Goal: Task Accomplishment & Management: Complete application form

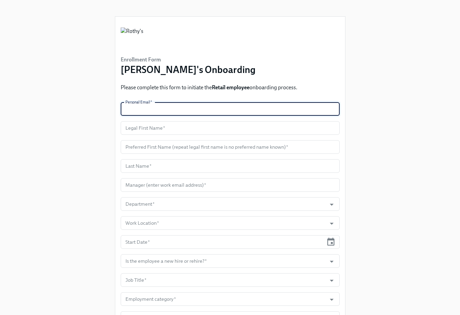
click at [172, 110] on input "text" at bounding box center [230, 109] width 219 height 14
paste input "[EMAIL_ADDRESS][DOMAIN_NAME]"
type input "[EMAIL_ADDRESS][DOMAIN_NAME]"
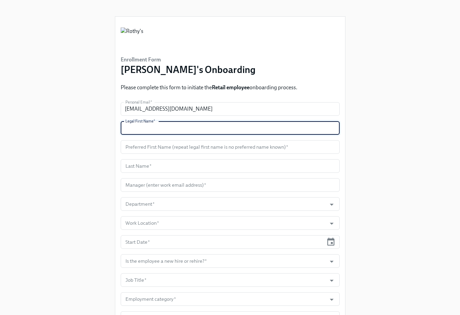
click at [145, 124] on input "text" at bounding box center [230, 128] width 219 height 14
paste input "Channel"
type input "Channel"
click at [151, 148] on input "text" at bounding box center [230, 147] width 219 height 14
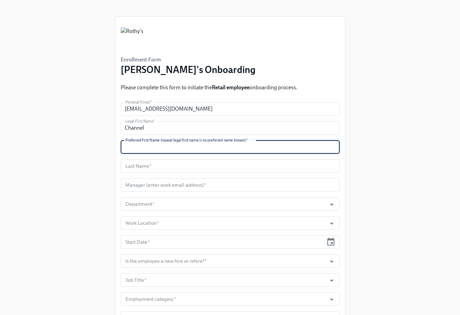
paste input "Channel"
type input "Channel"
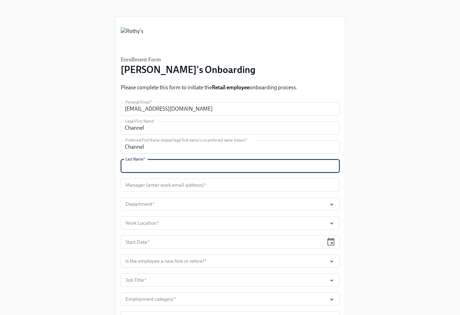
click at [160, 171] on input "text" at bounding box center [230, 166] width 219 height 14
paste input "[PERSON_NAME]"
type input "[PERSON_NAME]"
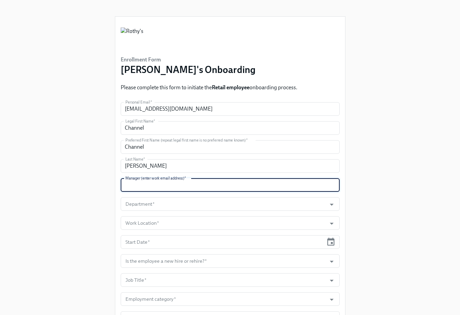
click at [158, 189] on input "text" at bounding box center [230, 185] width 219 height 14
paste input "[EMAIL_ADDRESS][DOMAIN_NAME]"
type input "[EMAIL_ADDRESS][DOMAIN_NAME]"
click at [167, 208] on input "Department   *" at bounding box center [223, 204] width 199 height 14
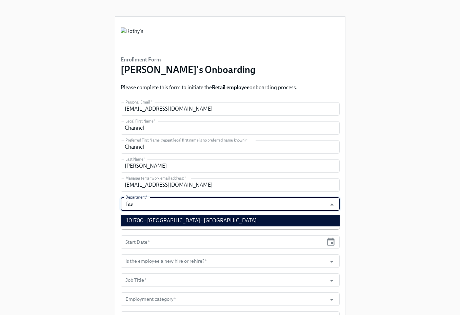
click at [195, 221] on li "101700 - [GEOGRAPHIC_DATA] - [GEOGRAPHIC_DATA]" at bounding box center [230, 221] width 219 height 12
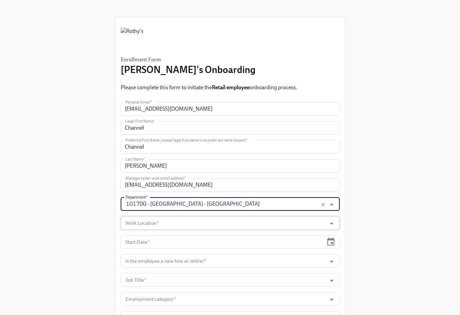
type input "101700 - [GEOGRAPHIC_DATA] - [GEOGRAPHIC_DATA]"
click at [187, 216] on input "Work Location   *" at bounding box center [223, 223] width 199 height 14
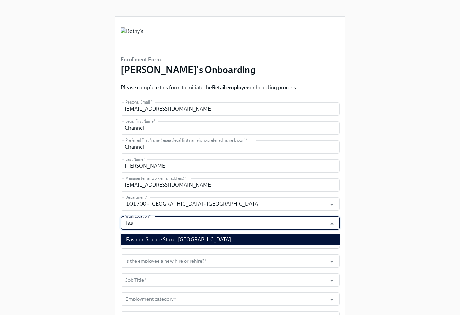
click at [199, 242] on li "Fashion Square Store -[GEOGRAPHIC_DATA]" at bounding box center [230, 240] width 219 height 12
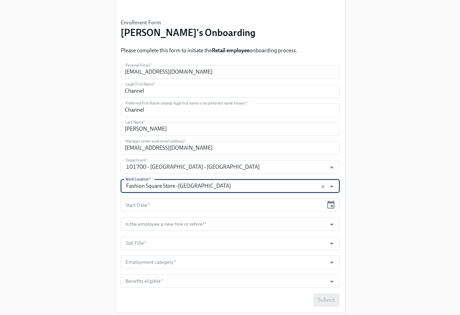
scroll to position [56, 0]
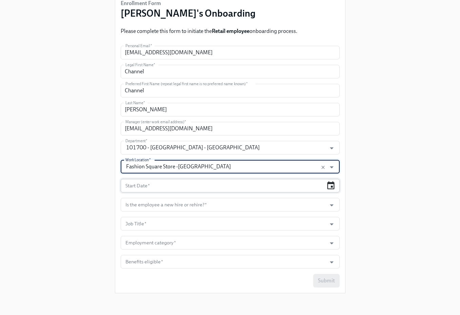
type input "Fashion Square Store -[GEOGRAPHIC_DATA]"
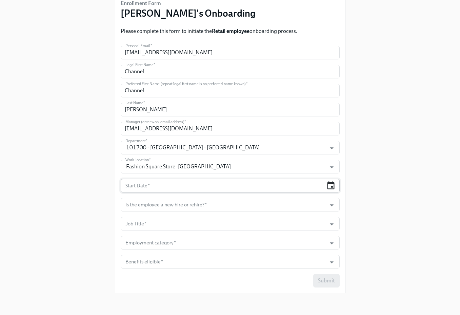
click at [331, 184] on icon "button" at bounding box center [330, 185] width 9 height 9
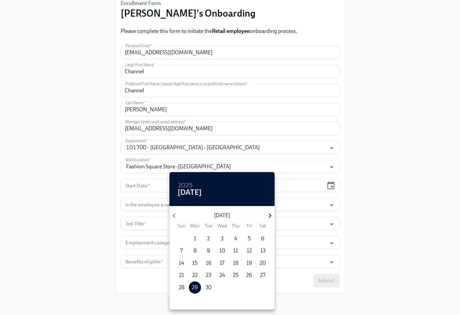
click at [269, 215] on icon "button" at bounding box center [269, 215] width 9 height 9
drag, startPoint x: 193, startPoint y: 251, endPoint x: 237, endPoint y: 244, distance: 44.6
click at [193, 251] on p "6" at bounding box center [194, 250] width 3 height 7
type input "[DATE]"
click at [380, 208] on div at bounding box center [230, 157] width 460 height 315
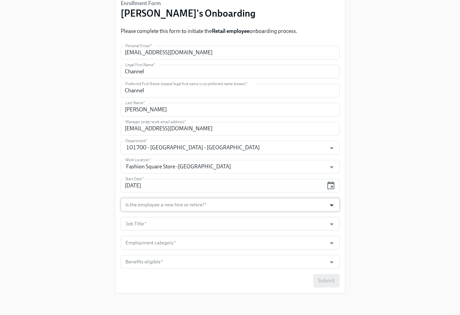
click at [333, 205] on icon "Open" at bounding box center [331, 204] width 9 height 9
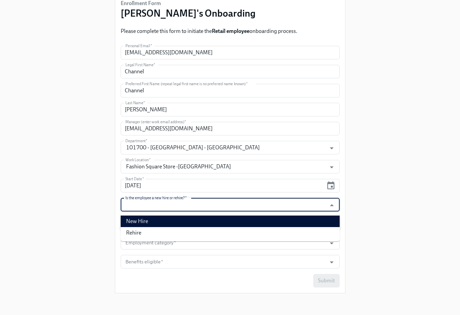
click at [297, 218] on li "New Hire" at bounding box center [230, 221] width 219 height 12
type input "New Hire"
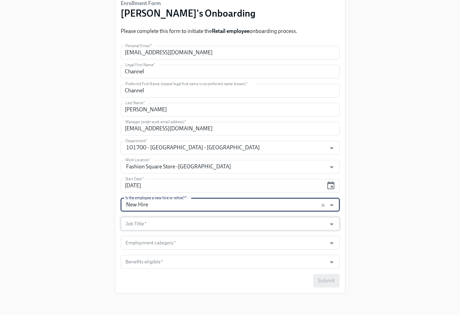
click at [297, 218] on input "Job Title   *" at bounding box center [223, 224] width 199 height 14
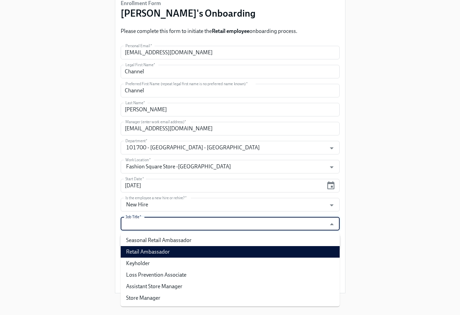
click at [284, 247] on li "Retail Ambassador" at bounding box center [230, 252] width 219 height 12
type input "Retail Ambassador"
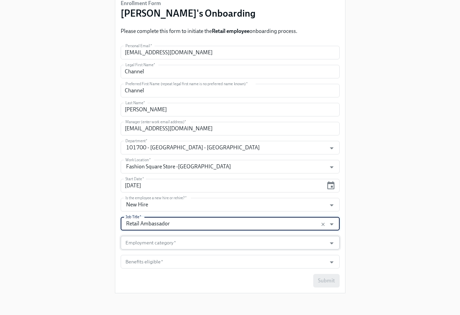
click at [285, 245] on input "Employment category   *" at bounding box center [223, 243] width 199 height 14
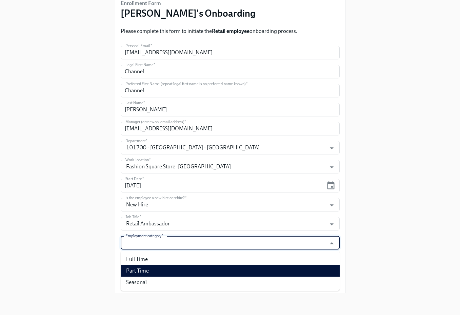
click at [272, 269] on li "Part Time" at bounding box center [230, 271] width 219 height 12
type input "Part Time"
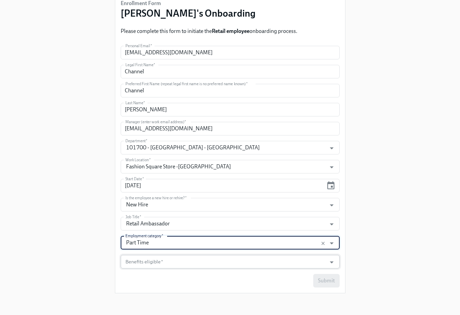
click at [268, 261] on input "Benefits eligible   *" at bounding box center [223, 262] width 199 height 14
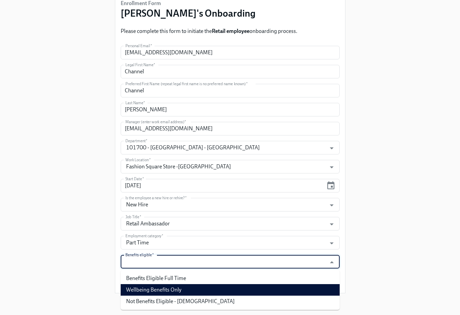
click at [229, 284] on li "Wellbeing Benefits Only" at bounding box center [230, 290] width 219 height 12
type input "Wellbeing Benefits Only"
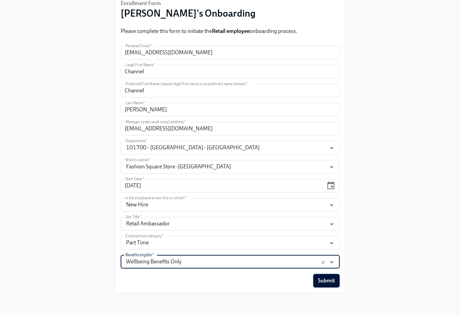
click at [325, 278] on span "Submit" at bounding box center [326, 280] width 17 height 7
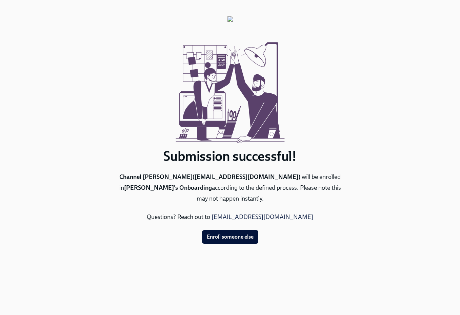
scroll to position [0, 0]
click at [223, 233] on span "Enroll someone else" at bounding box center [230, 236] width 47 height 7
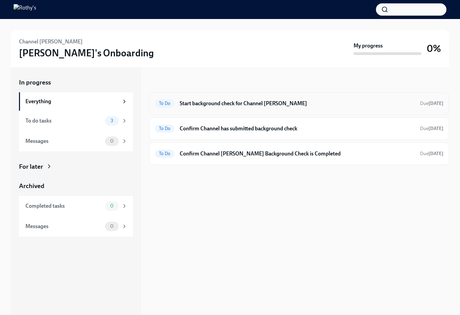
click at [211, 104] on h6 "Start background check for Channel [PERSON_NAME]" at bounding box center [297, 103] width 235 height 7
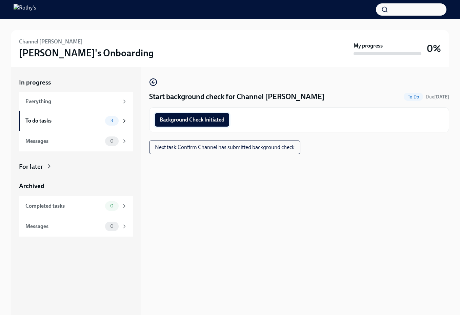
click at [207, 117] on span "Background Check Initiated" at bounding box center [192, 119] width 65 height 7
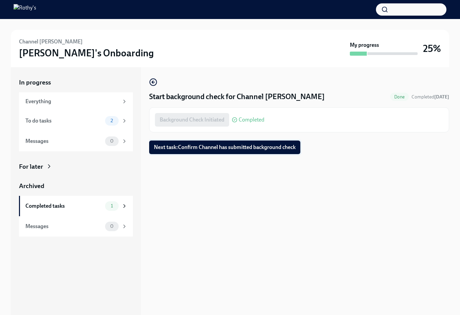
click at [216, 144] on span "Next task : Confirm Channel has submitted background check" at bounding box center [225, 147] width 142 height 7
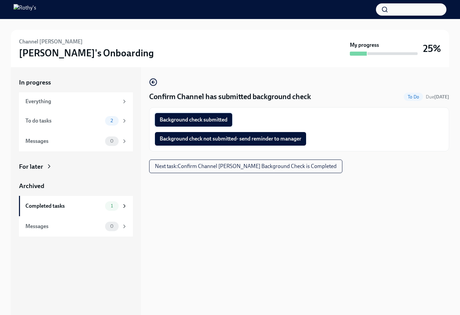
click at [200, 118] on span "Background check submitted" at bounding box center [194, 119] width 68 height 7
